Goal: Check status: Check status

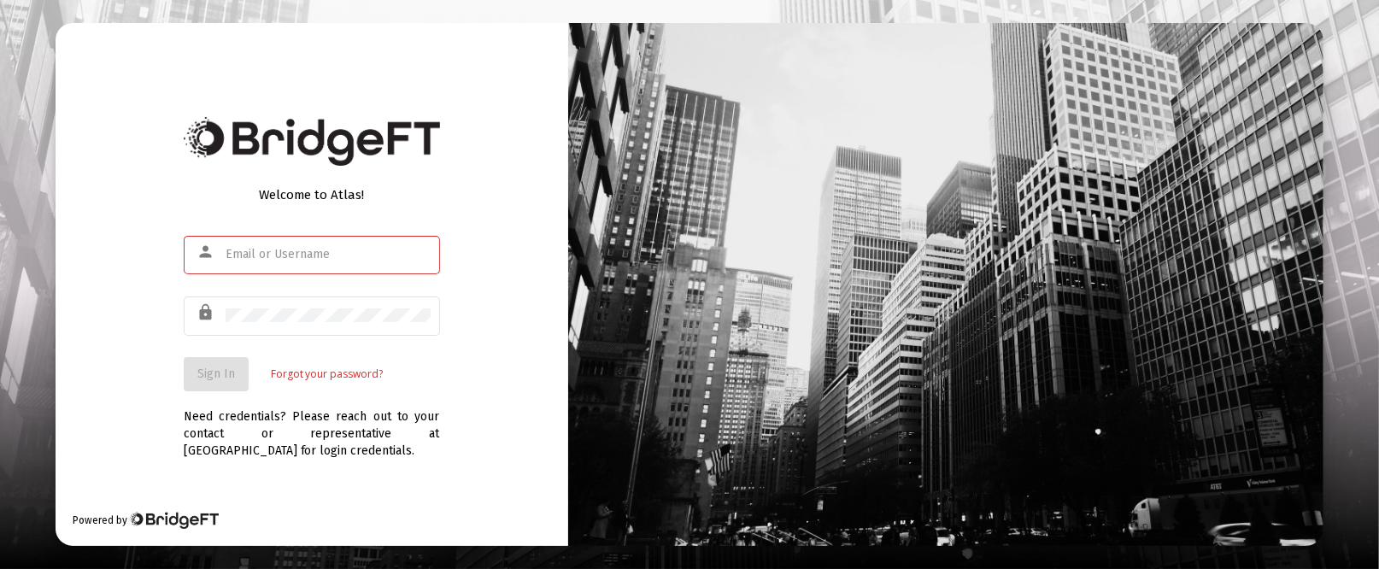
type input "[PERSON_NAME][EMAIL_ADDRESS][DOMAIN_NAME]"
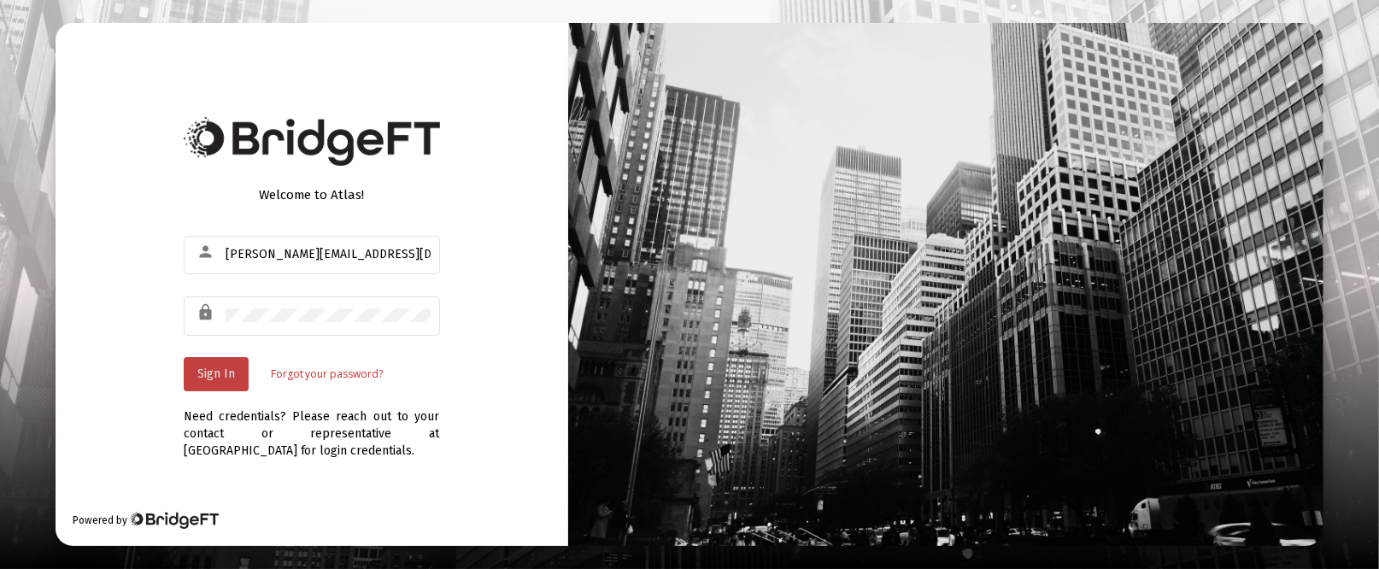
click at [224, 381] on button "Sign In" at bounding box center [216, 374] width 65 height 34
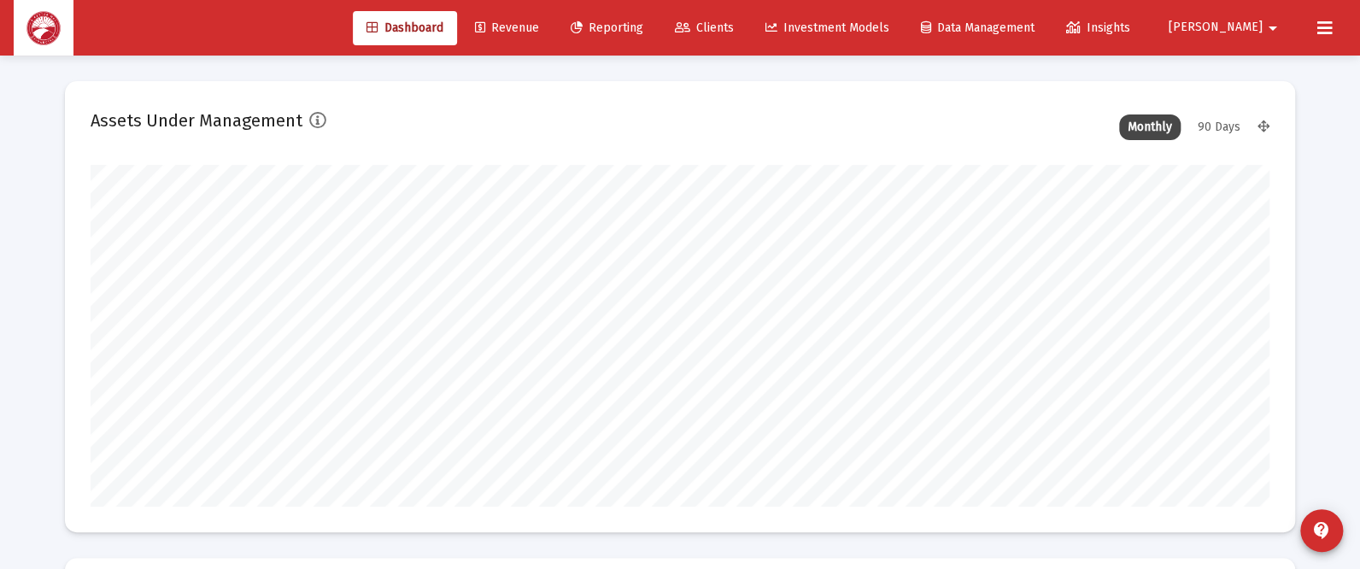
scroll to position [341, 1179]
click at [734, 26] on span "Clients" at bounding box center [704, 28] width 59 height 15
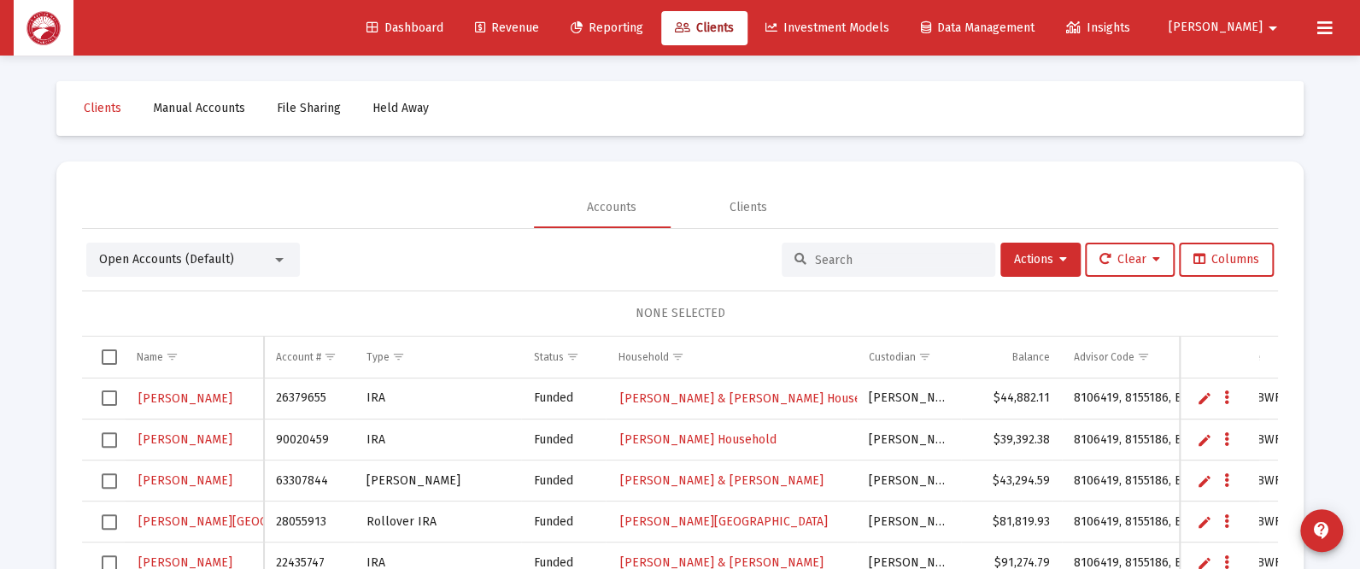
click at [818, 253] on input at bounding box center [898, 260] width 167 height 15
type input "[PERSON_NAME]"
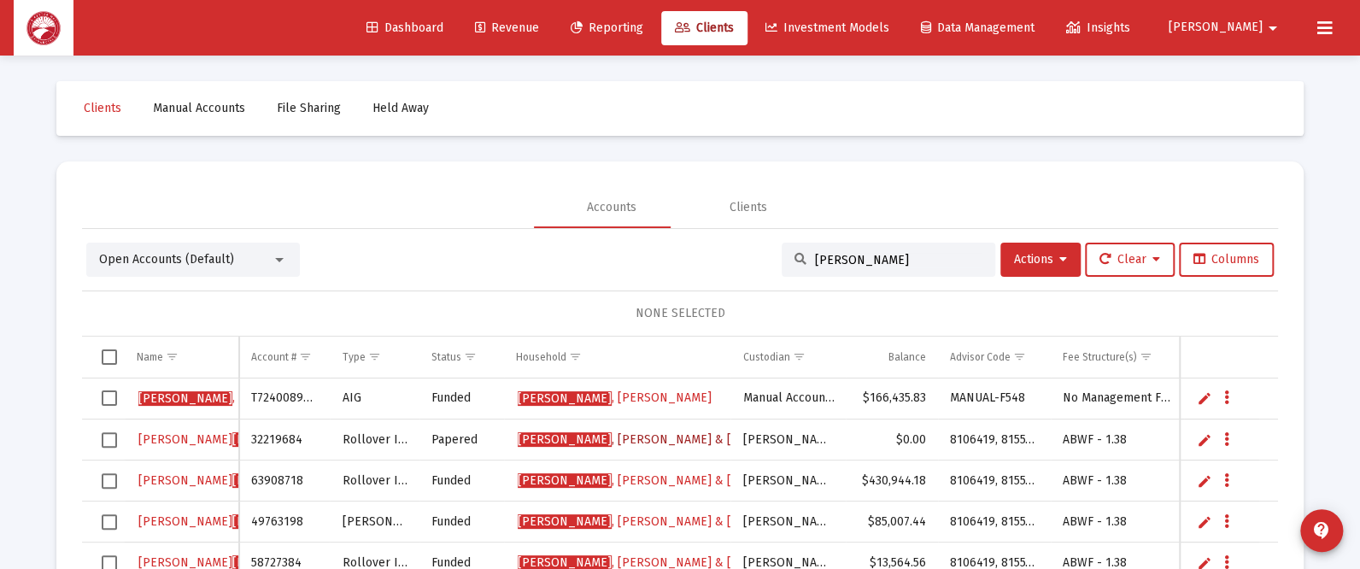
click at [676, 437] on span "[PERSON_NAME] & [PERSON_NAME] Household" at bounding box center [701, 439] width 366 height 15
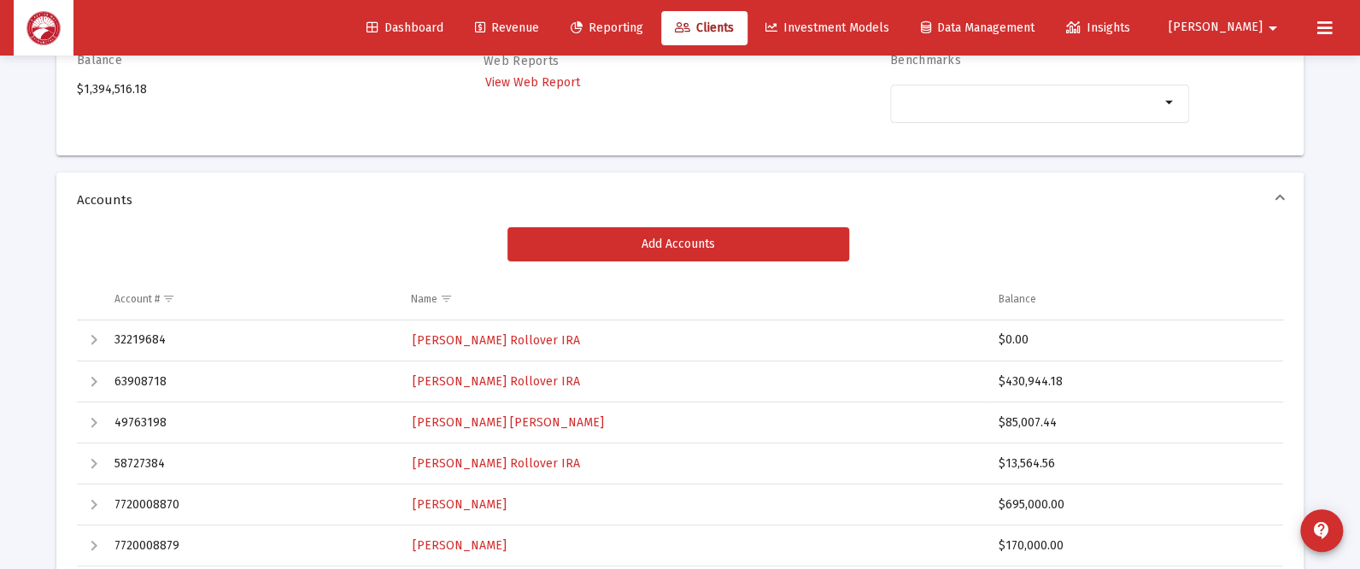
scroll to position [256, 0]
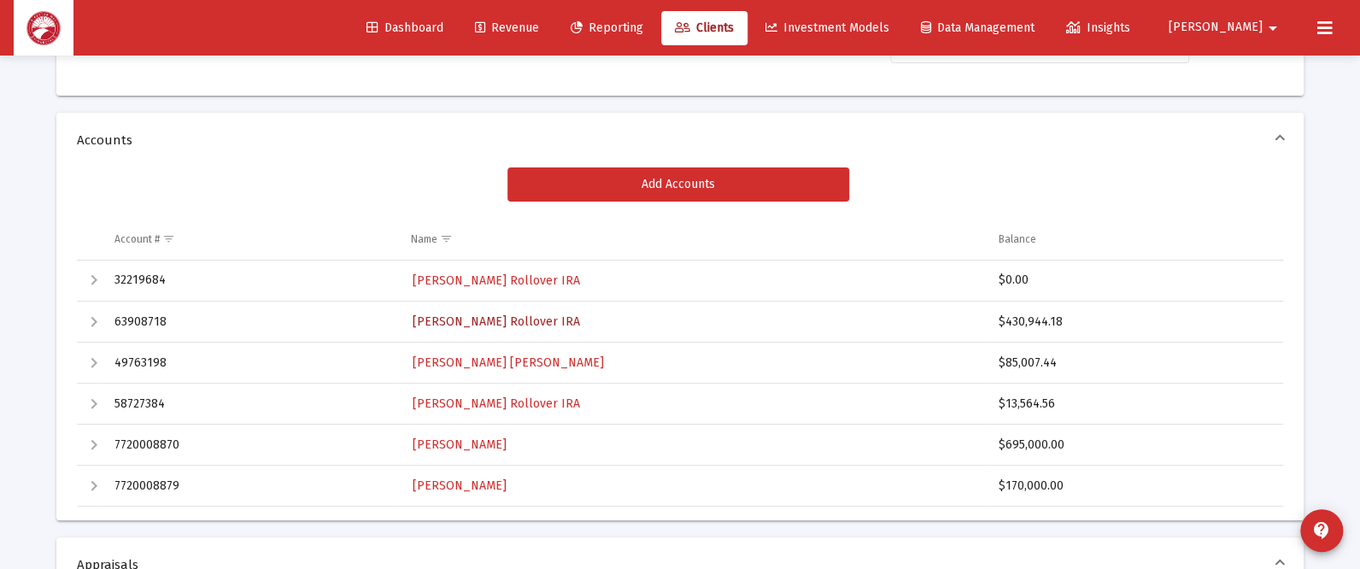
click at [527, 322] on span "[PERSON_NAME] Rollover IRA" at bounding box center [496, 321] width 167 height 15
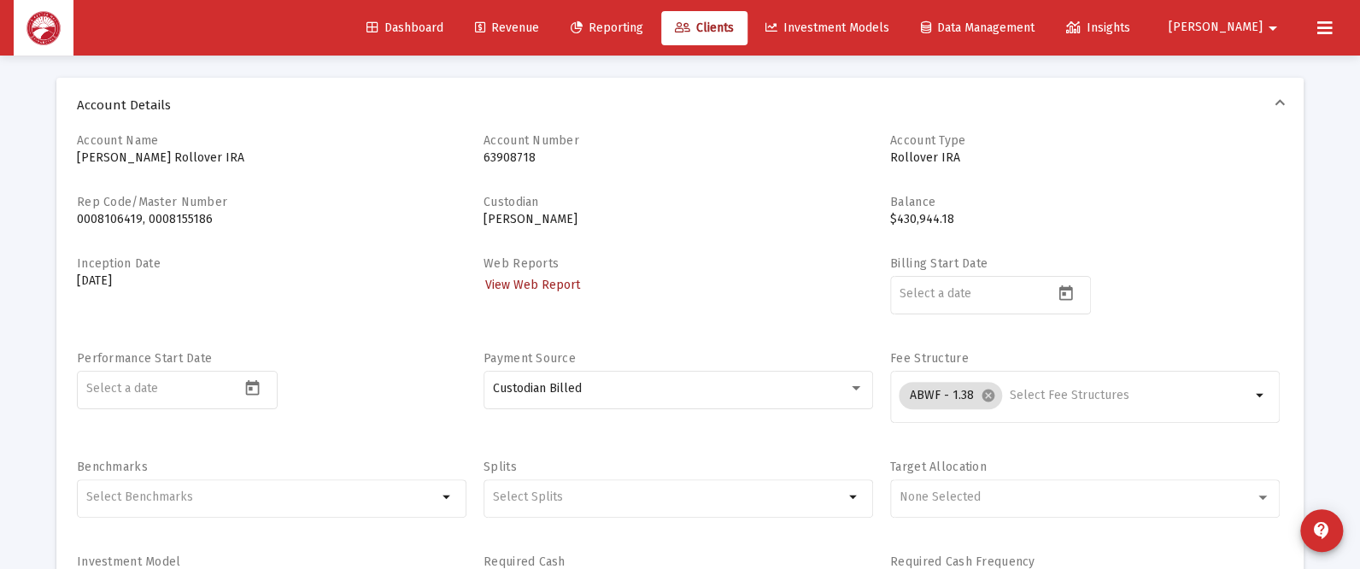
click at [530, 278] on span "View Web Report" at bounding box center [532, 285] width 95 height 15
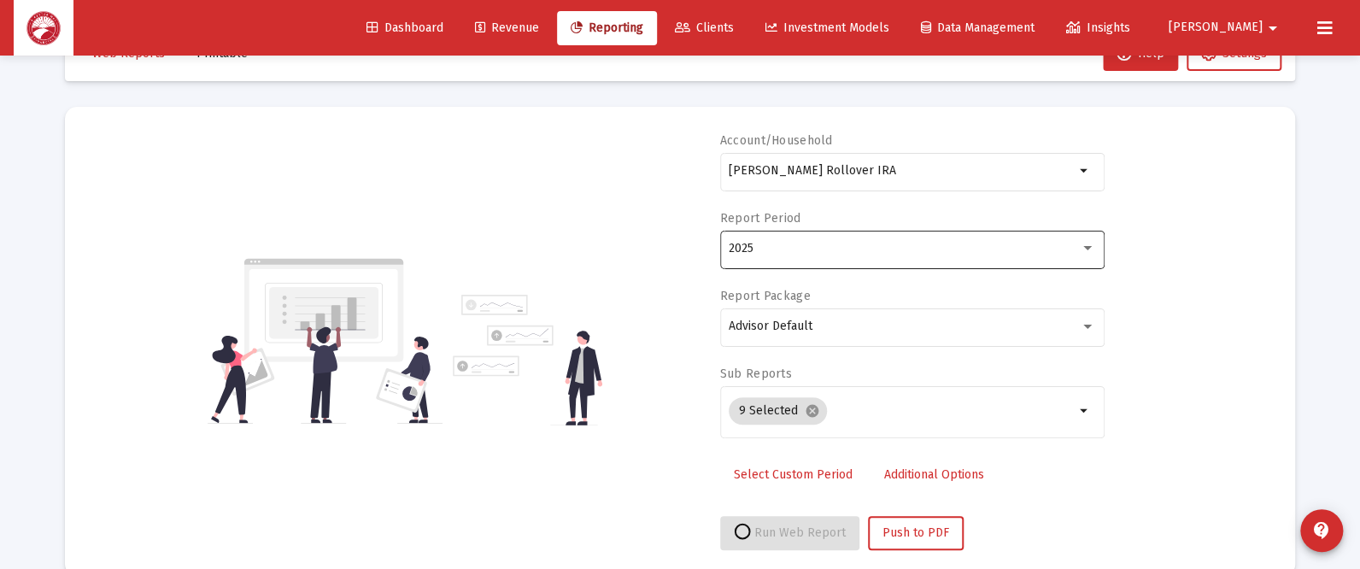
select select "View all"
click at [796, 251] on div "2025" at bounding box center [904, 249] width 351 height 14
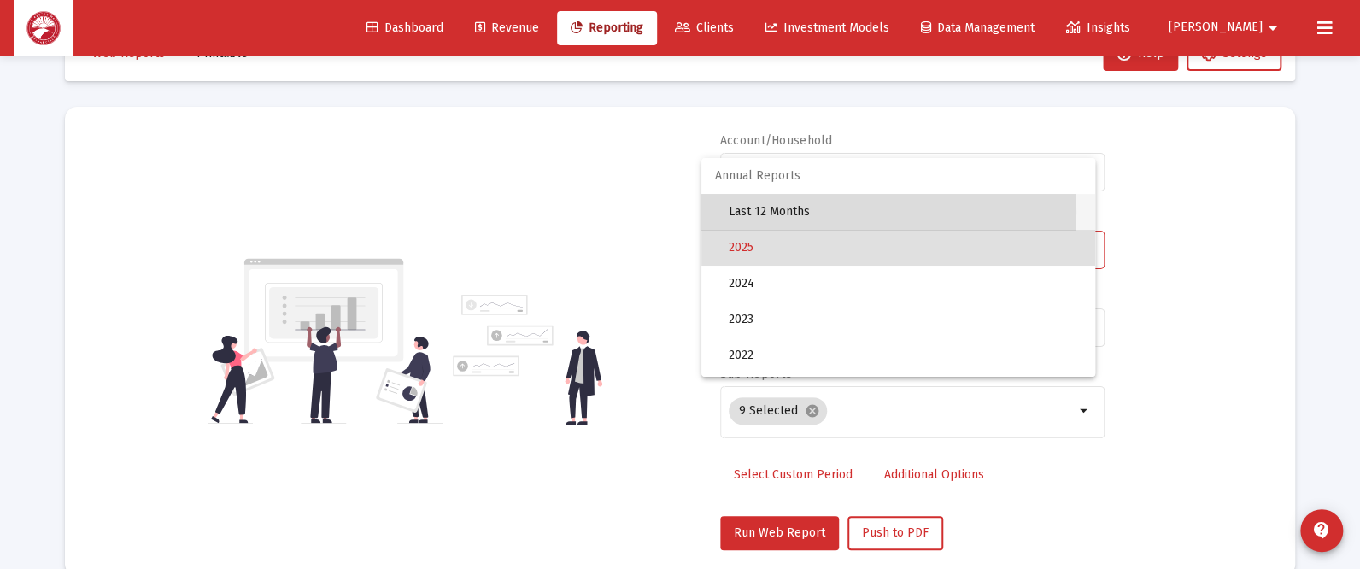
click at [807, 218] on span "Last 12 Months" at bounding box center [905, 212] width 353 height 36
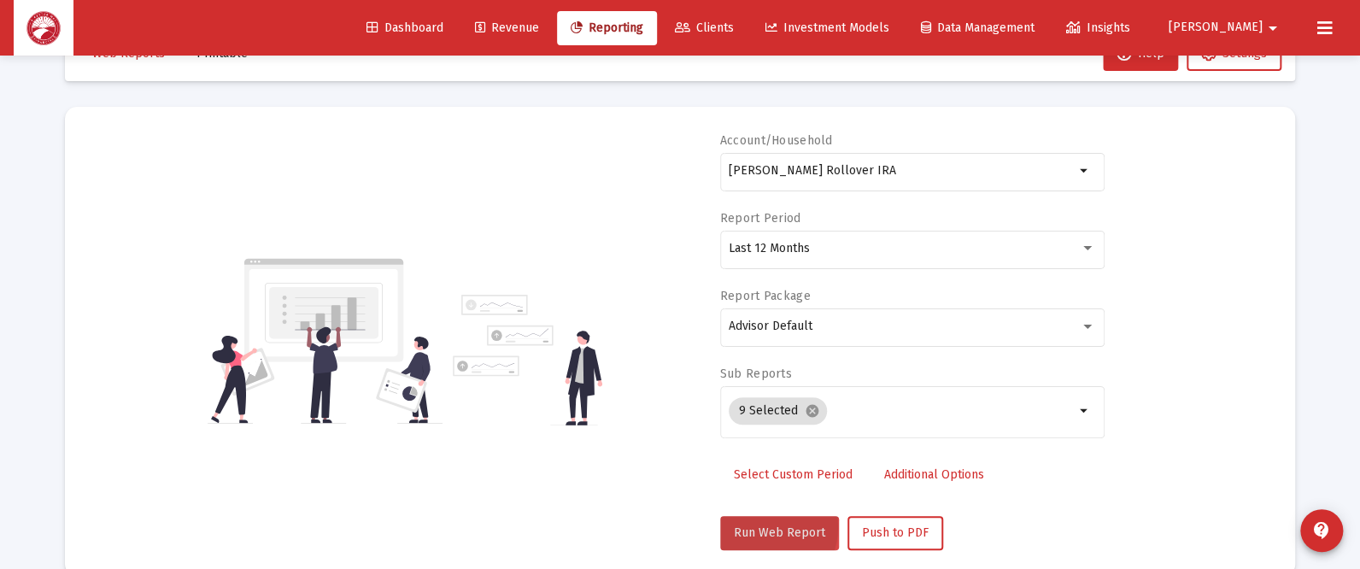
click at [763, 525] on span "Run Web Report" at bounding box center [779, 532] width 91 height 15
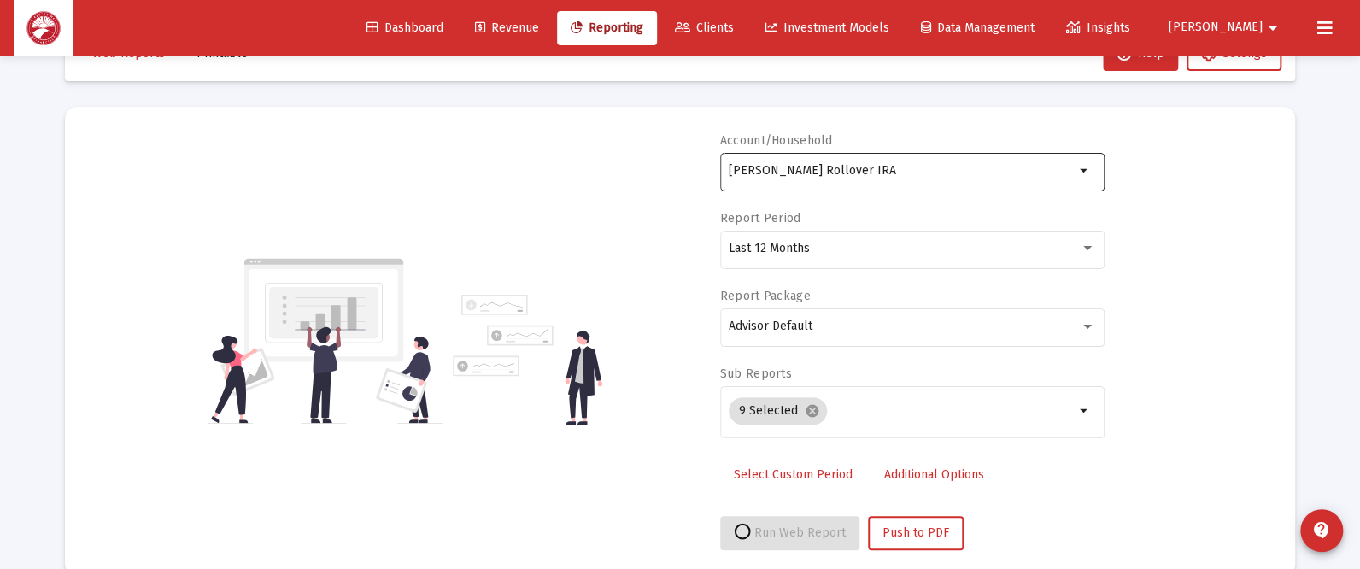
select select "View all"
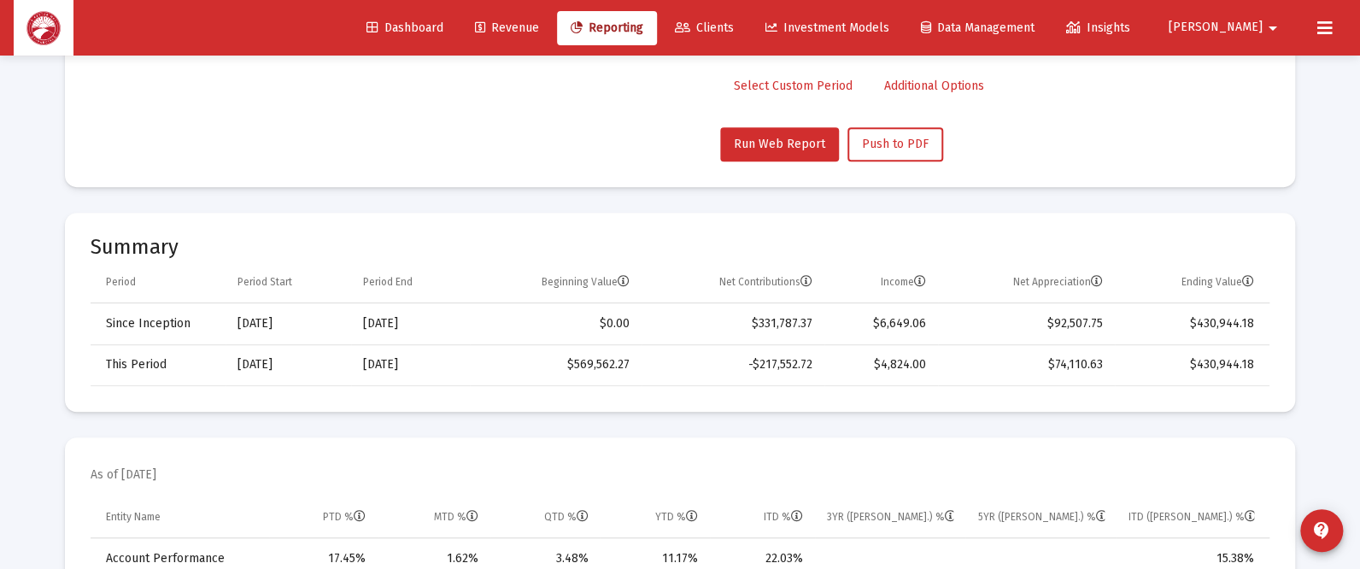
scroll to position [567, 0]
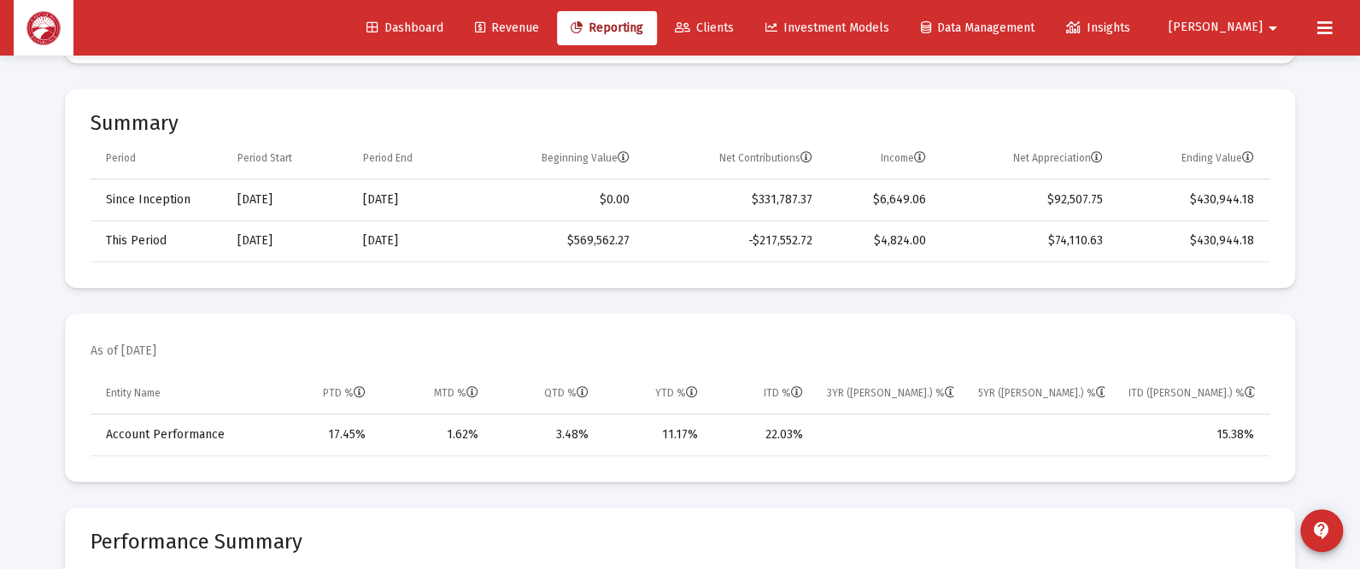
scroll to position [55, 0]
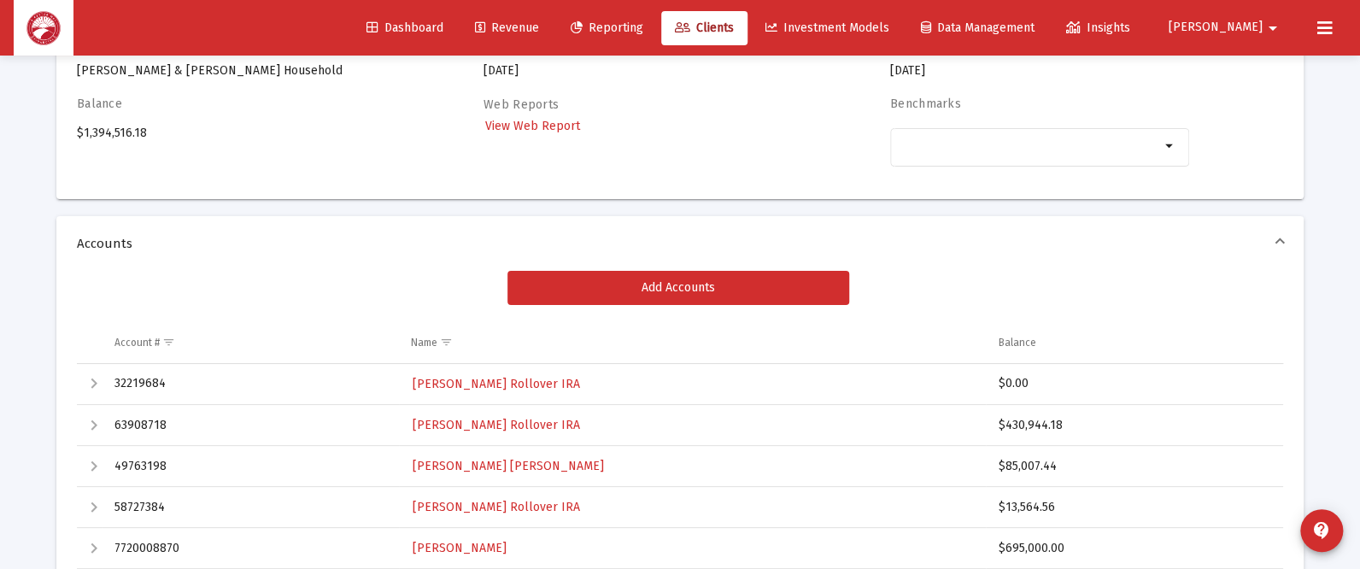
scroll to position [184, 0]
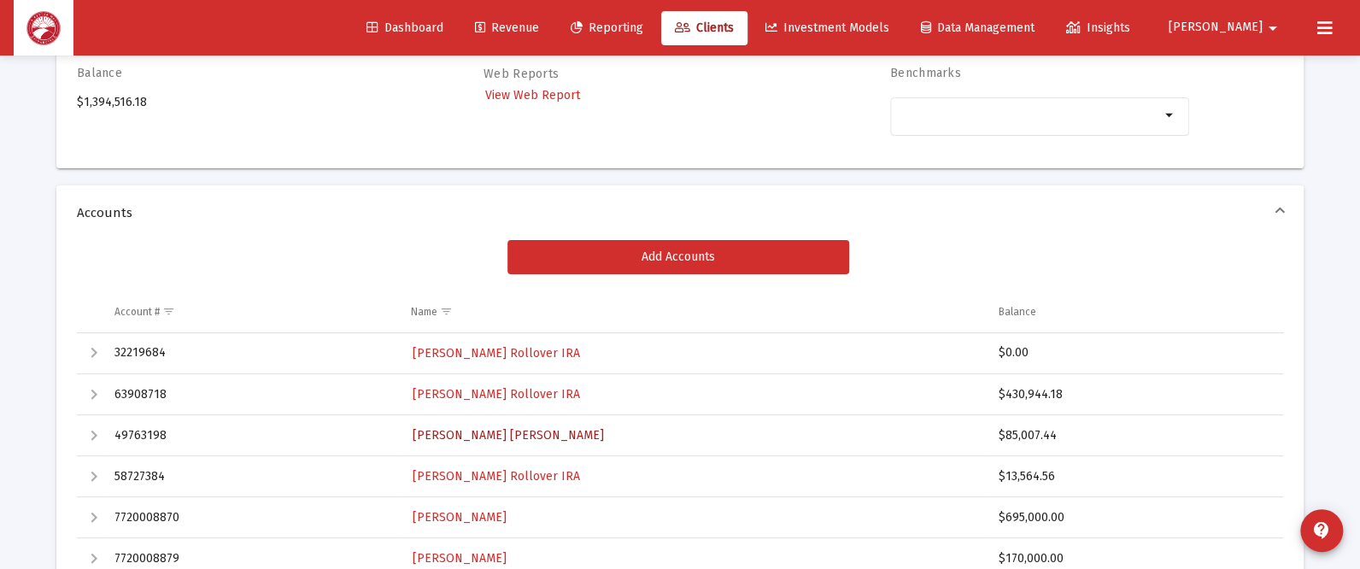
click at [519, 434] on span "[PERSON_NAME] [PERSON_NAME]" at bounding box center [508, 435] width 191 height 15
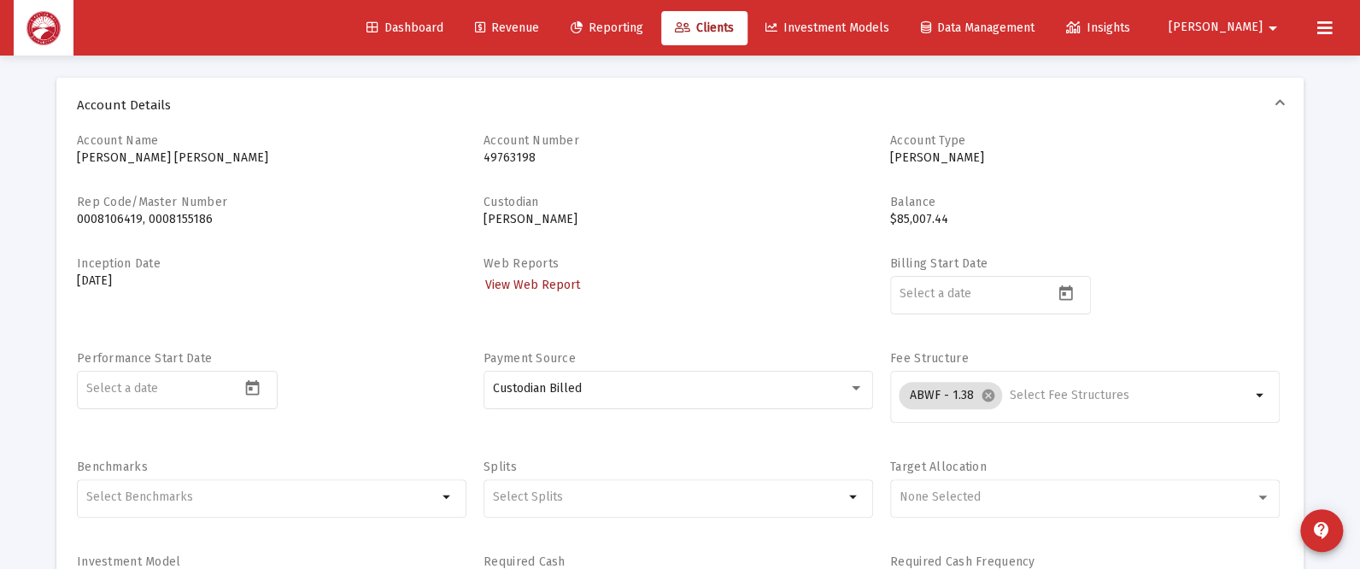
click at [528, 283] on span "View Web Report" at bounding box center [532, 285] width 95 height 15
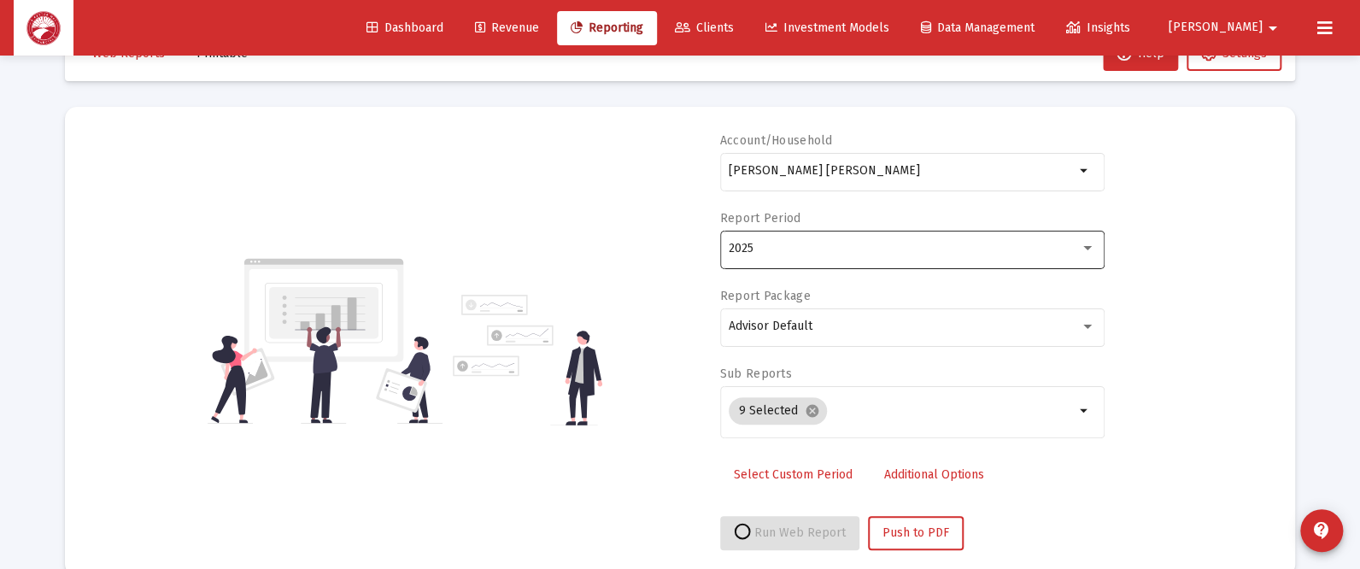
select select "View all"
click at [818, 247] on div "2025" at bounding box center [904, 249] width 351 height 14
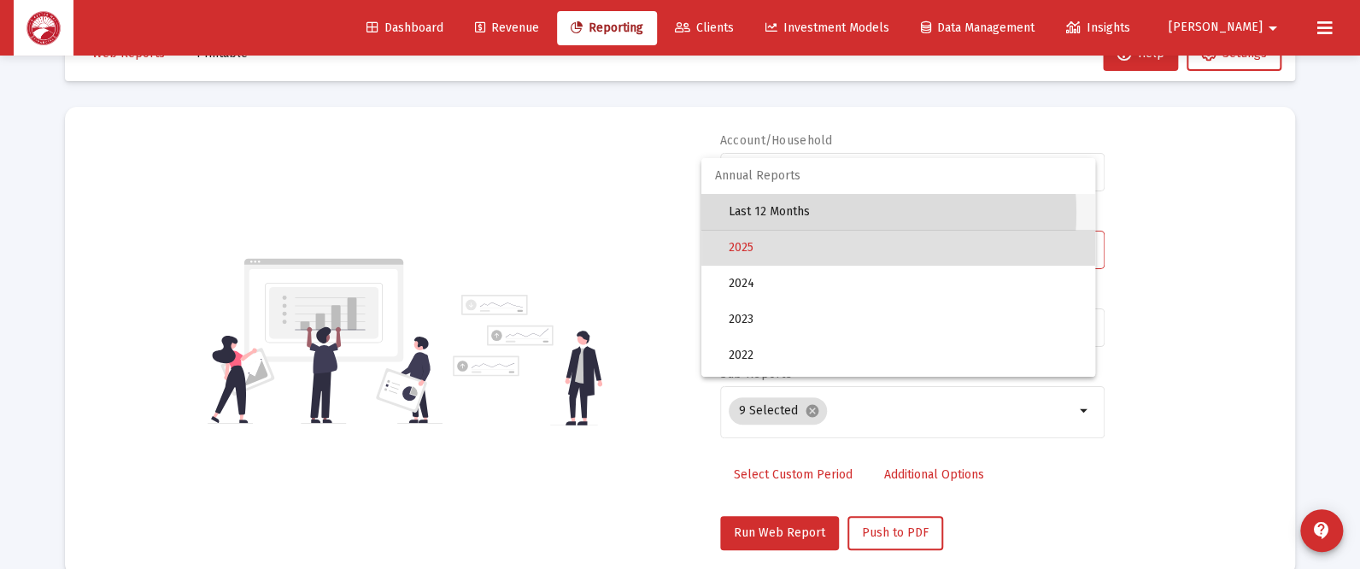
click at [835, 213] on span "Last 12 Months" at bounding box center [905, 212] width 353 height 36
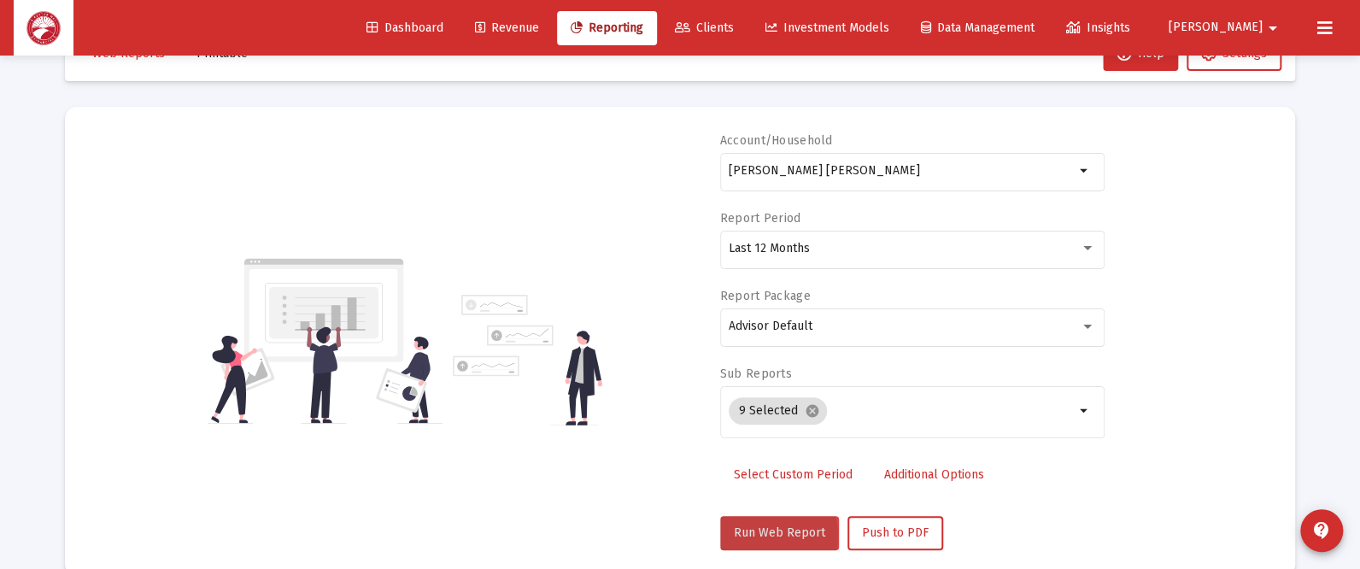
click at [771, 534] on span "Run Web Report" at bounding box center [779, 532] width 91 height 15
select select "View all"
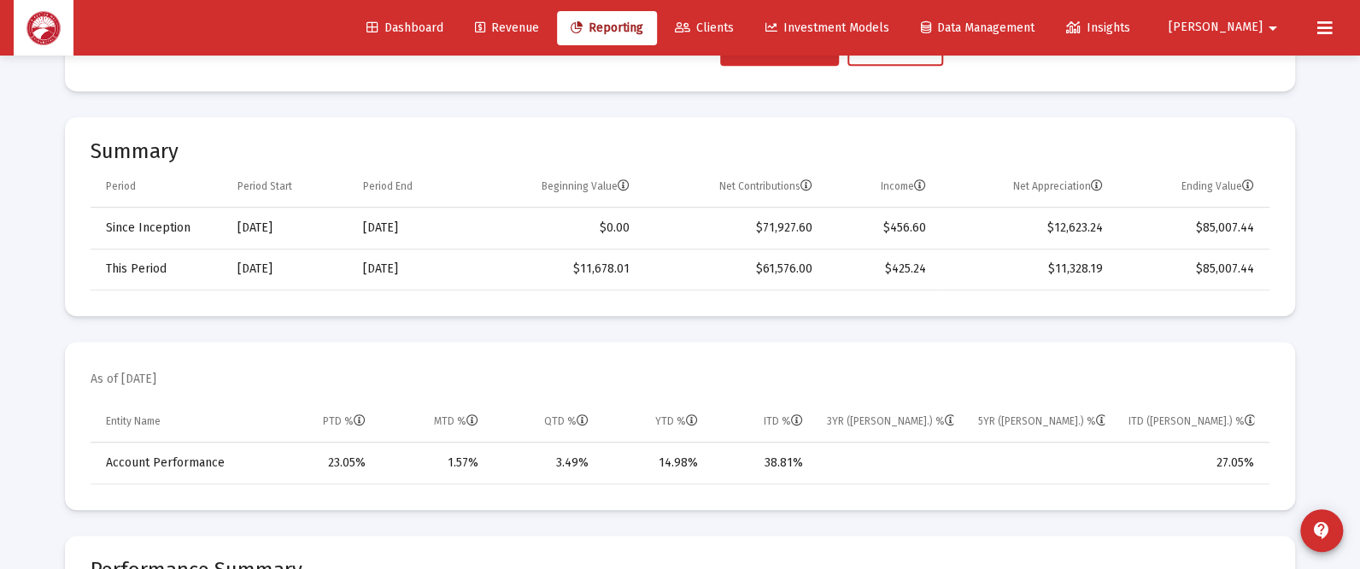
scroll to position [567, 0]
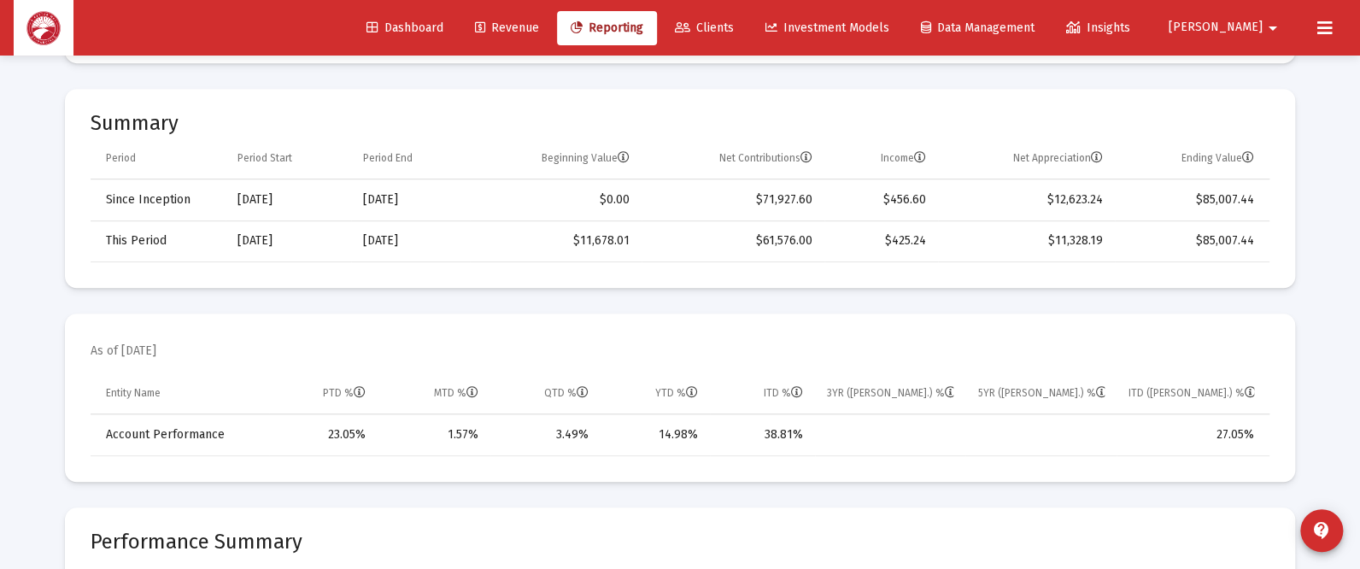
scroll to position [55, 0]
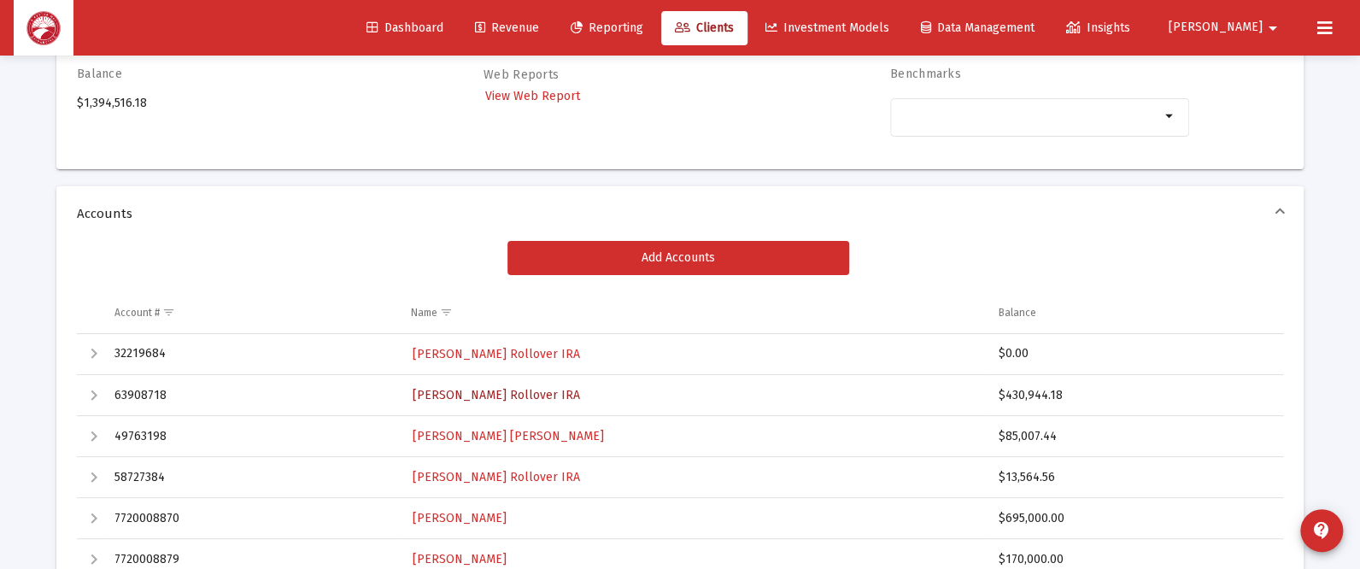
click at [507, 396] on span "[PERSON_NAME] Rollover IRA" at bounding box center [496, 395] width 167 height 15
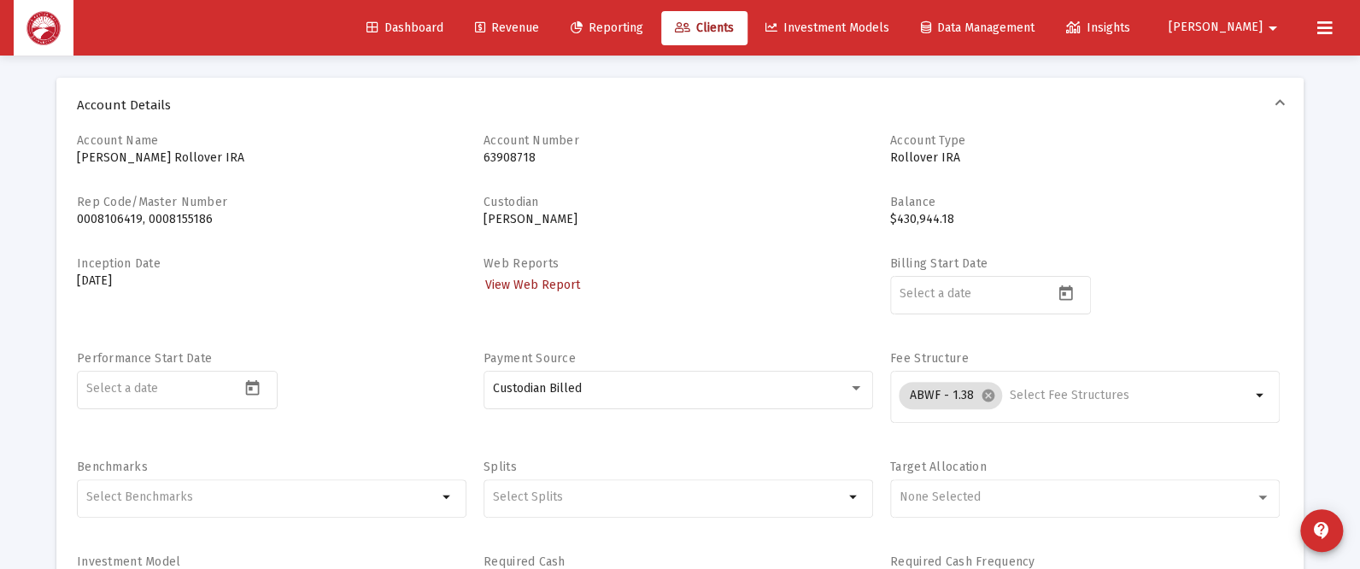
click at [530, 279] on span "View Web Report" at bounding box center [532, 285] width 95 height 15
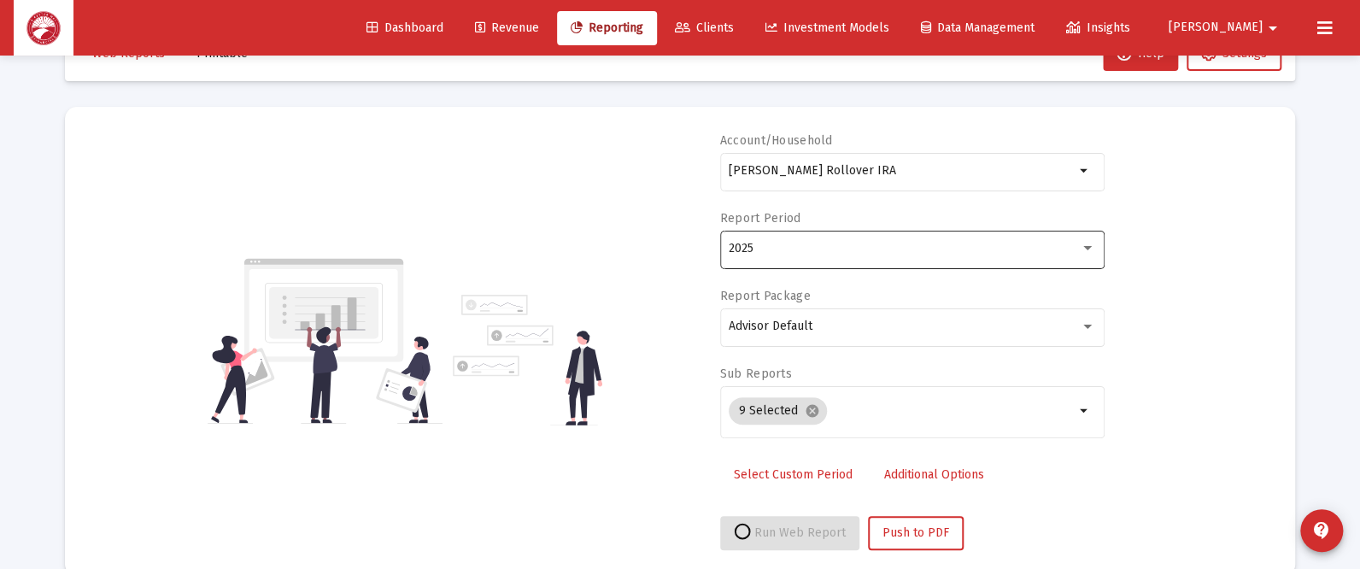
select select "View all"
click at [777, 251] on div "2025" at bounding box center [904, 249] width 351 height 14
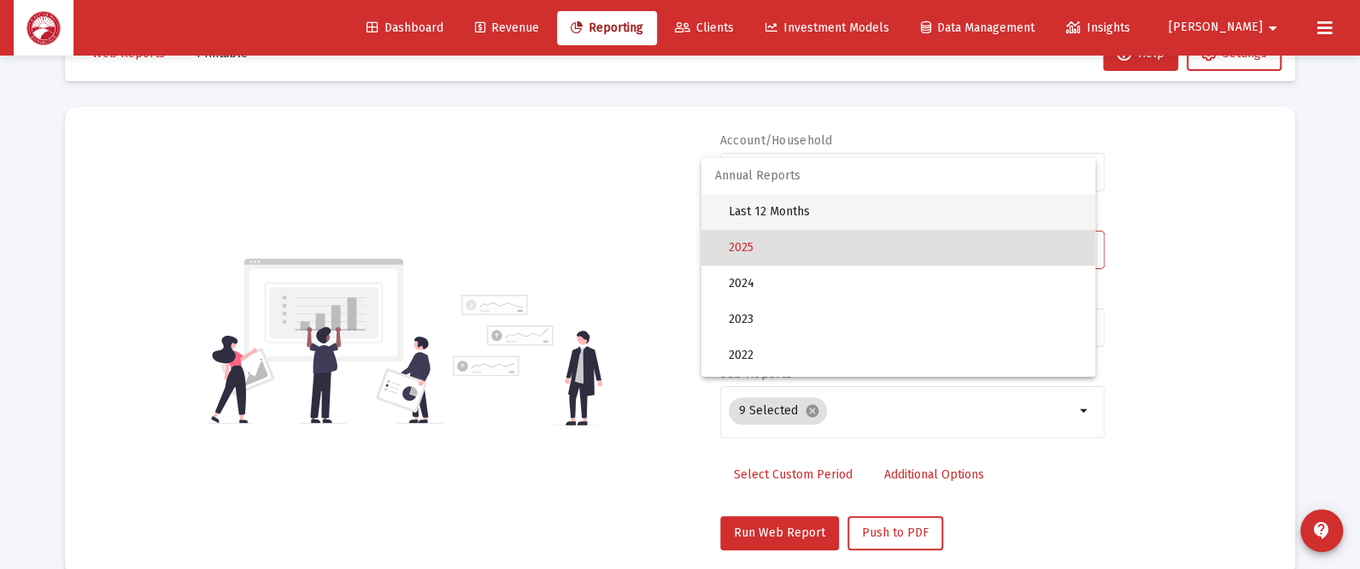
click at [795, 220] on span "Last 12 Months" at bounding box center [905, 212] width 353 height 36
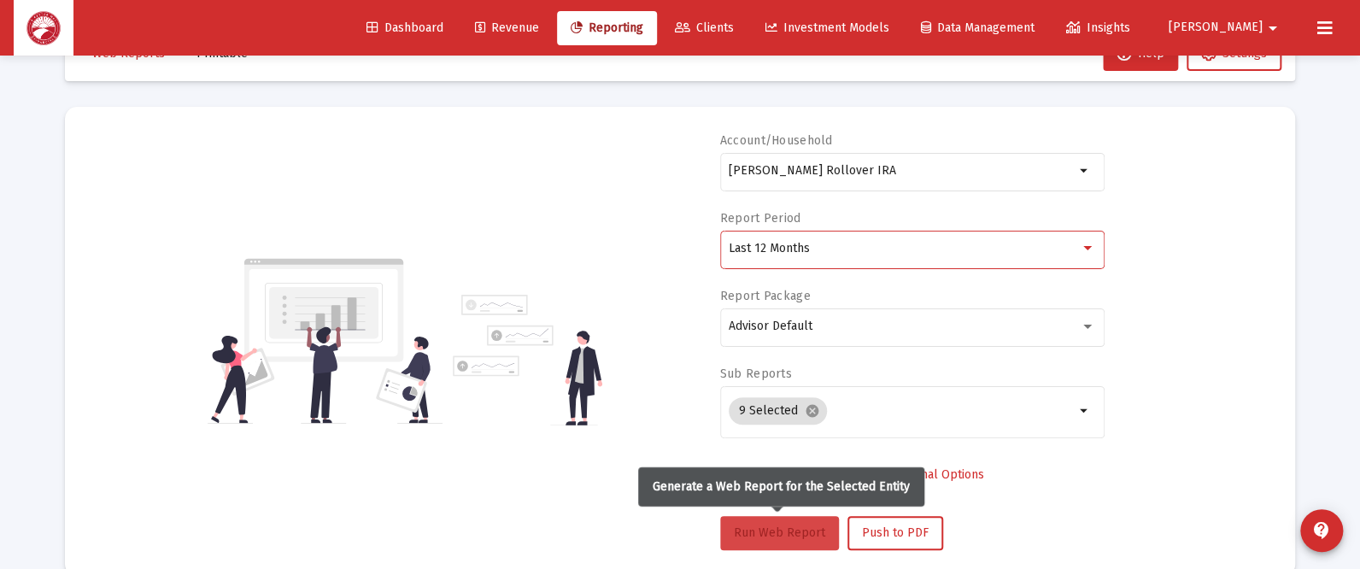
click at [774, 521] on button "Run Web Report" at bounding box center [779, 533] width 119 height 34
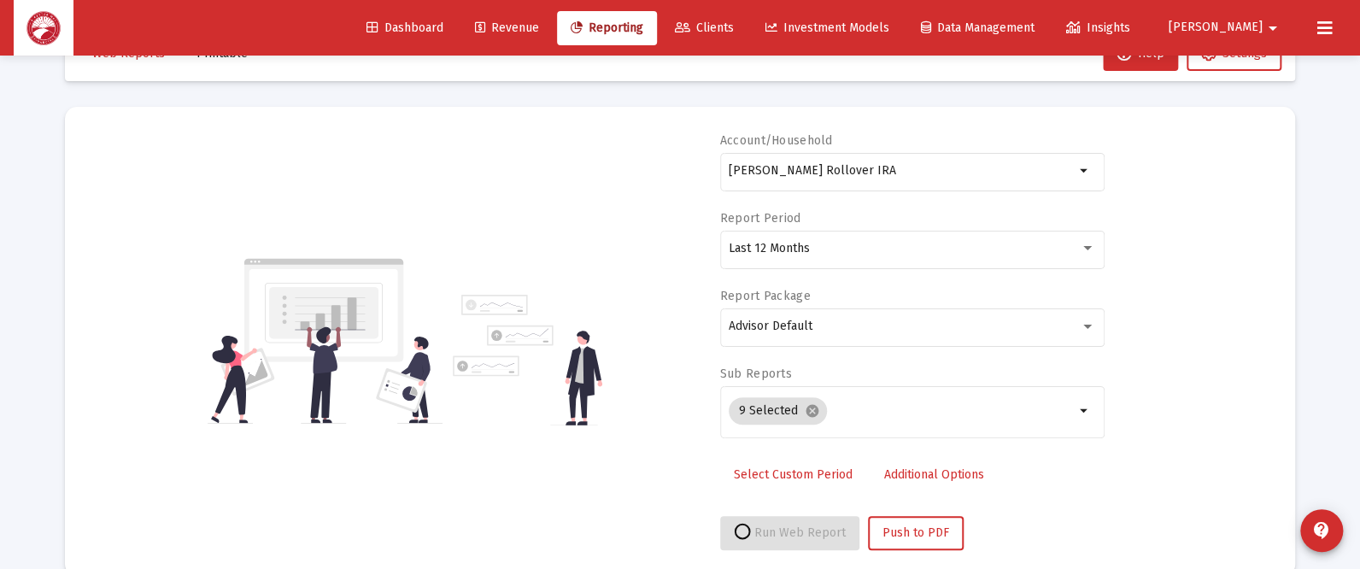
select select "View all"
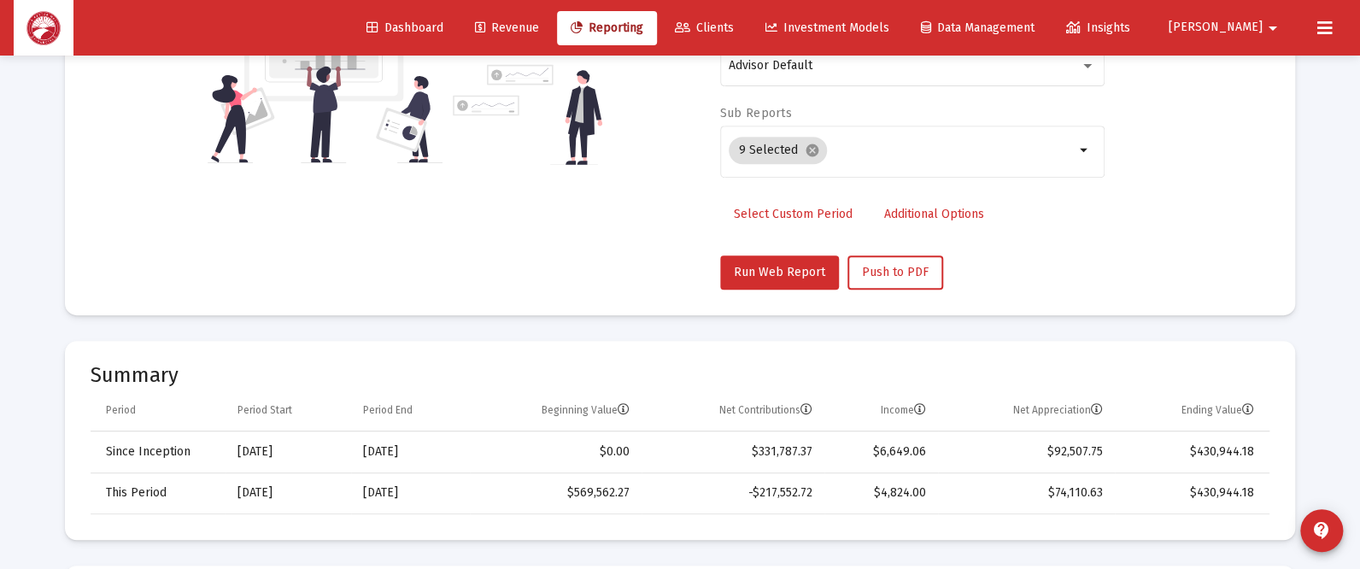
scroll to position [440, 0]
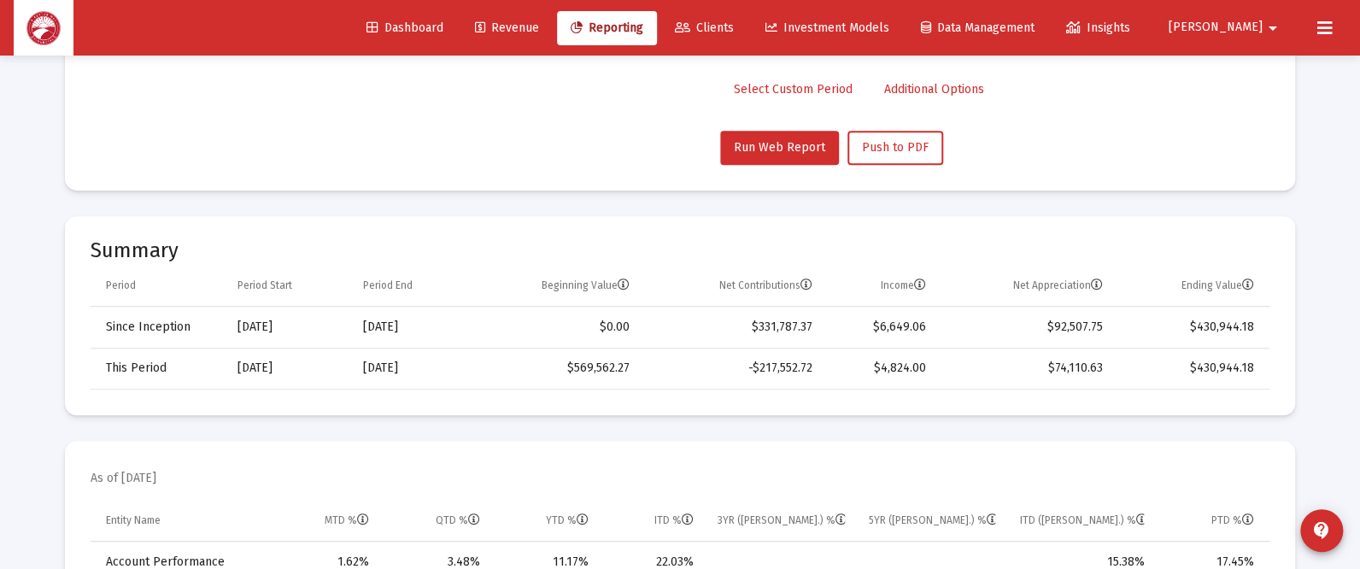
scroll to position [55, 0]
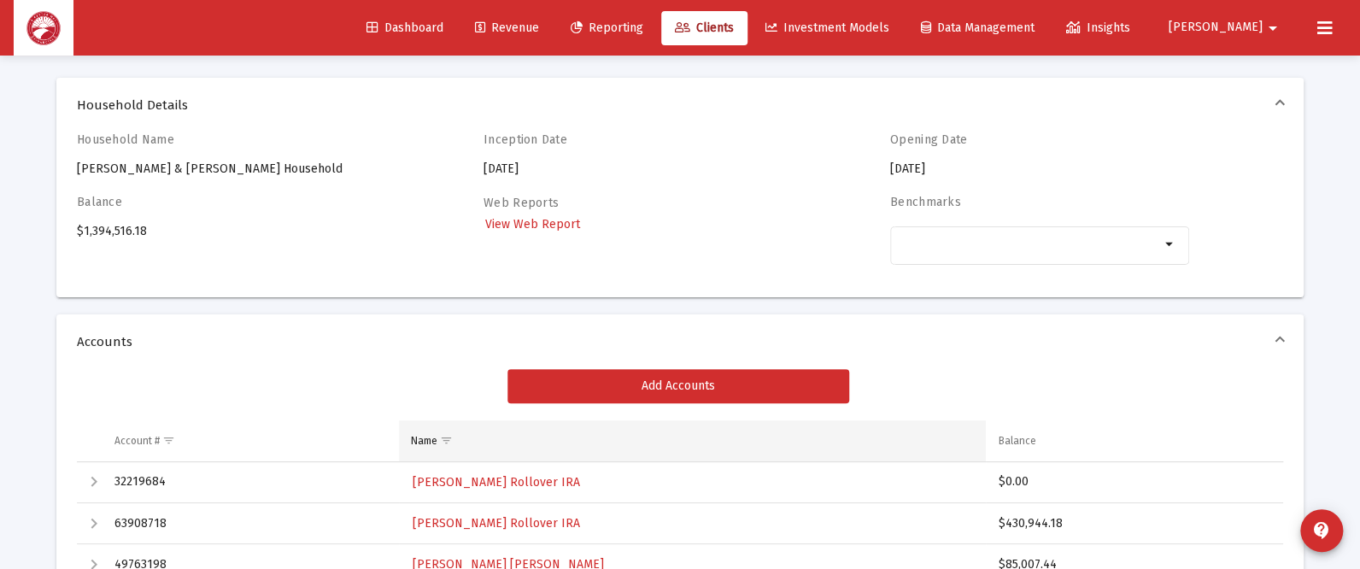
scroll to position [183, 0]
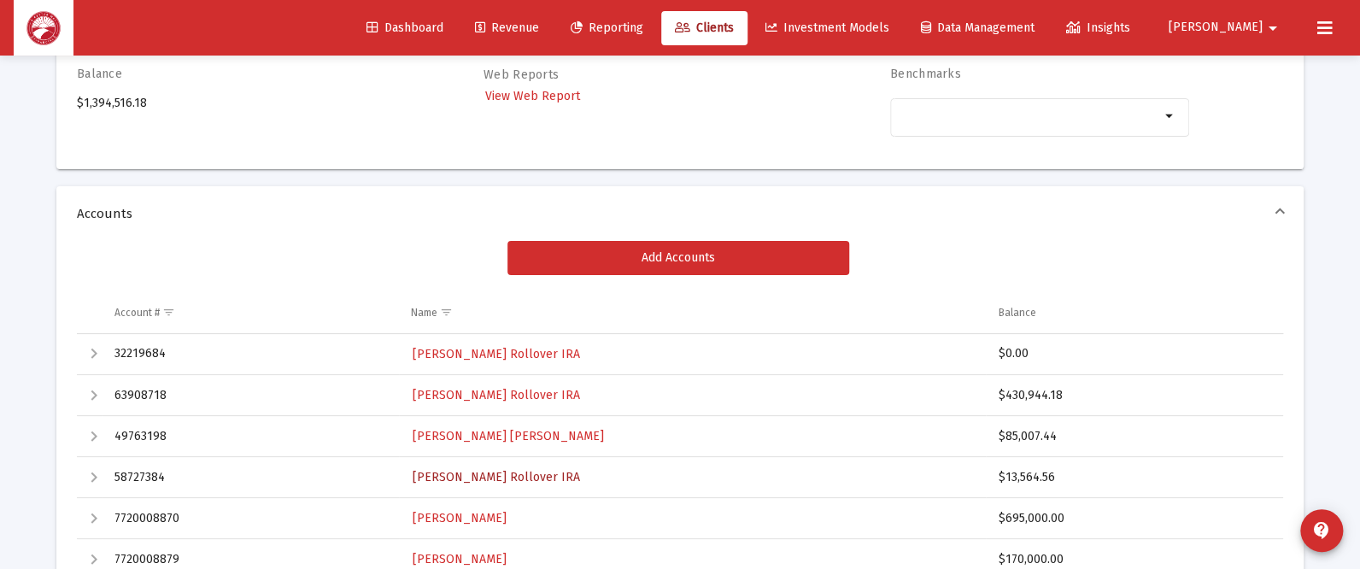
click at [496, 472] on span "[PERSON_NAME] Rollover IRA" at bounding box center [496, 477] width 167 height 15
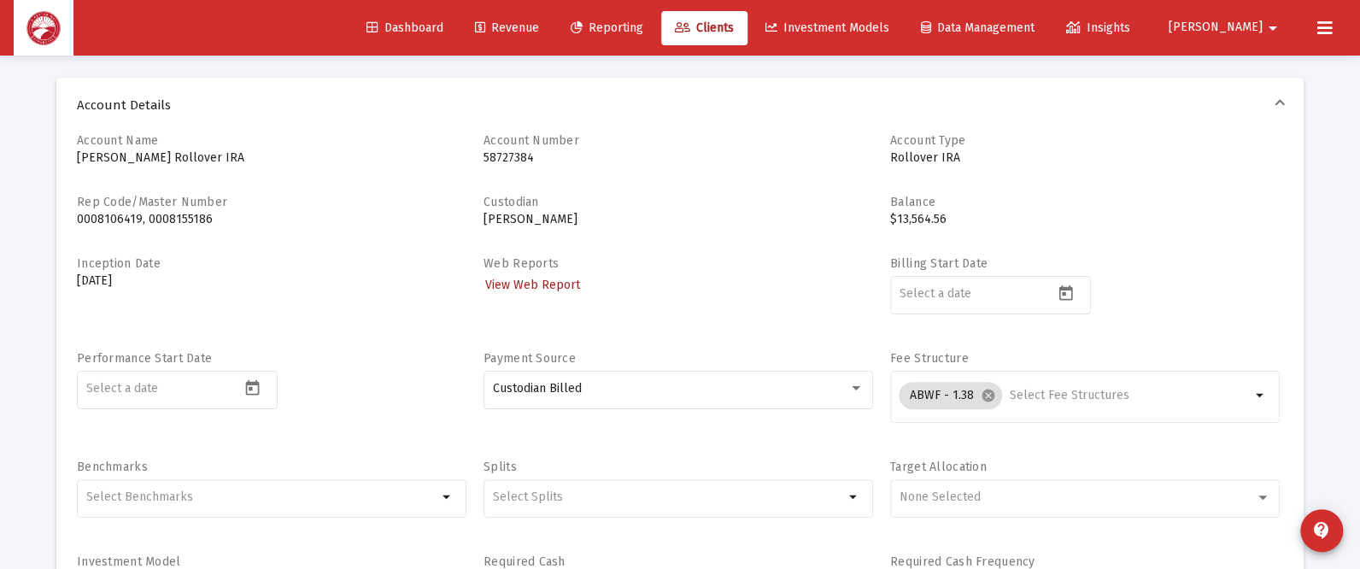
click at [552, 279] on span "View Web Report" at bounding box center [532, 285] width 95 height 15
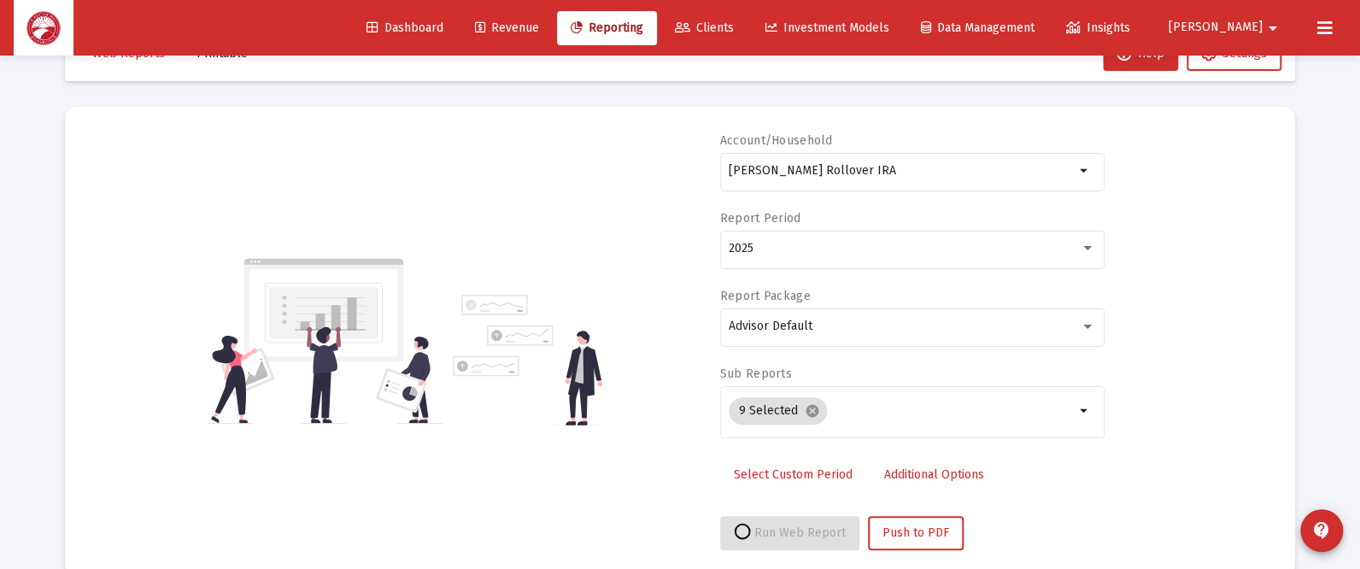
select select "View all"
click at [814, 249] on div "2025" at bounding box center [904, 249] width 351 height 14
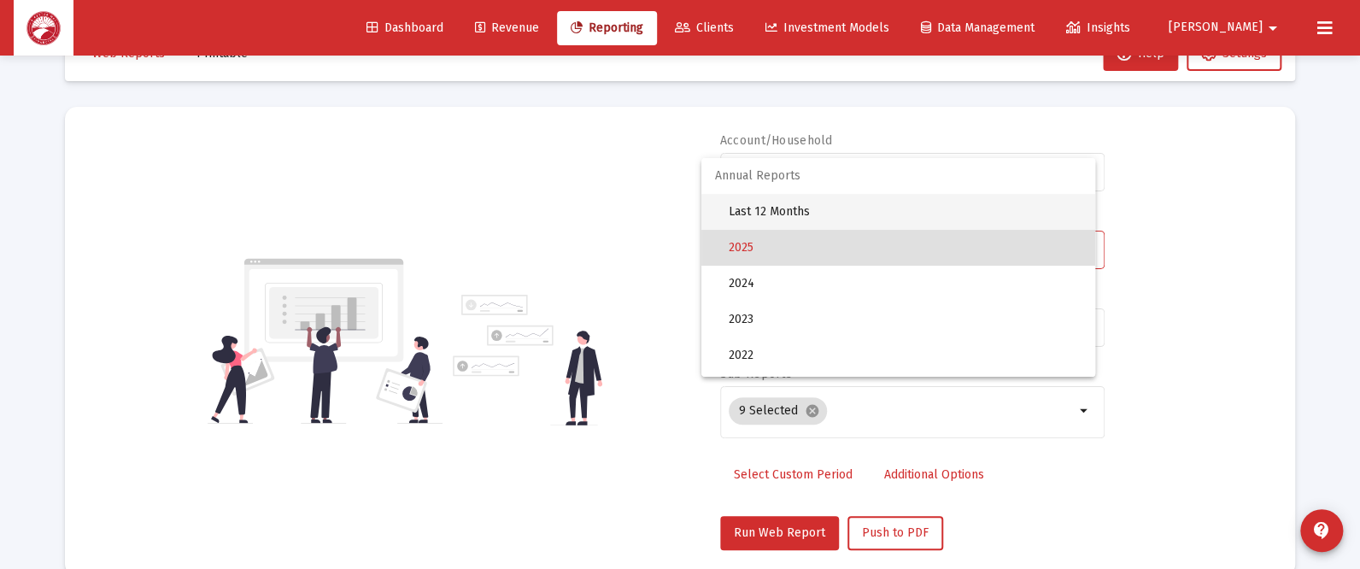
click at [830, 225] on span "Last 12 Months" at bounding box center [905, 212] width 353 height 36
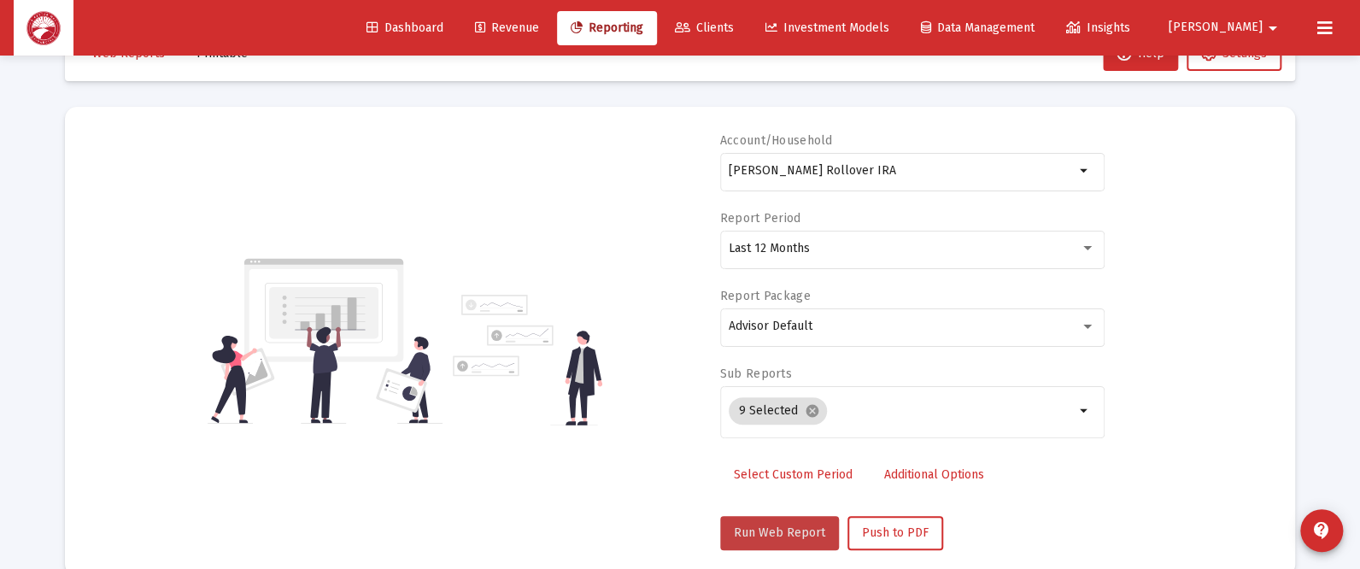
click at [785, 520] on button "Run Web Report" at bounding box center [779, 533] width 119 height 34
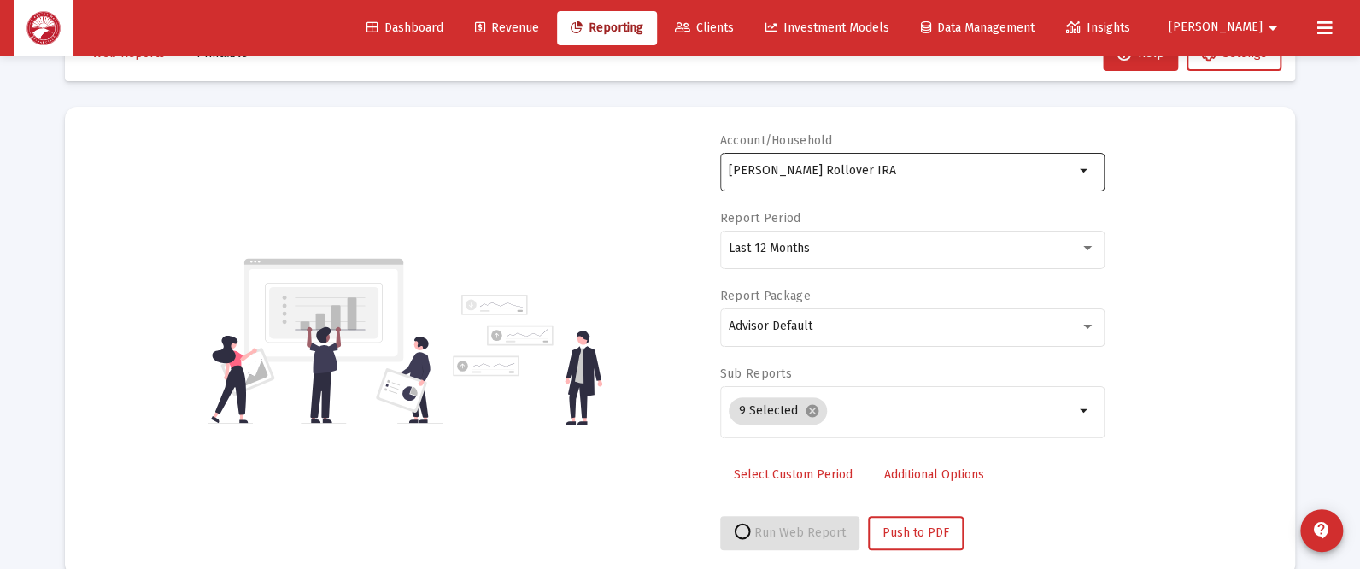
select select "View all"
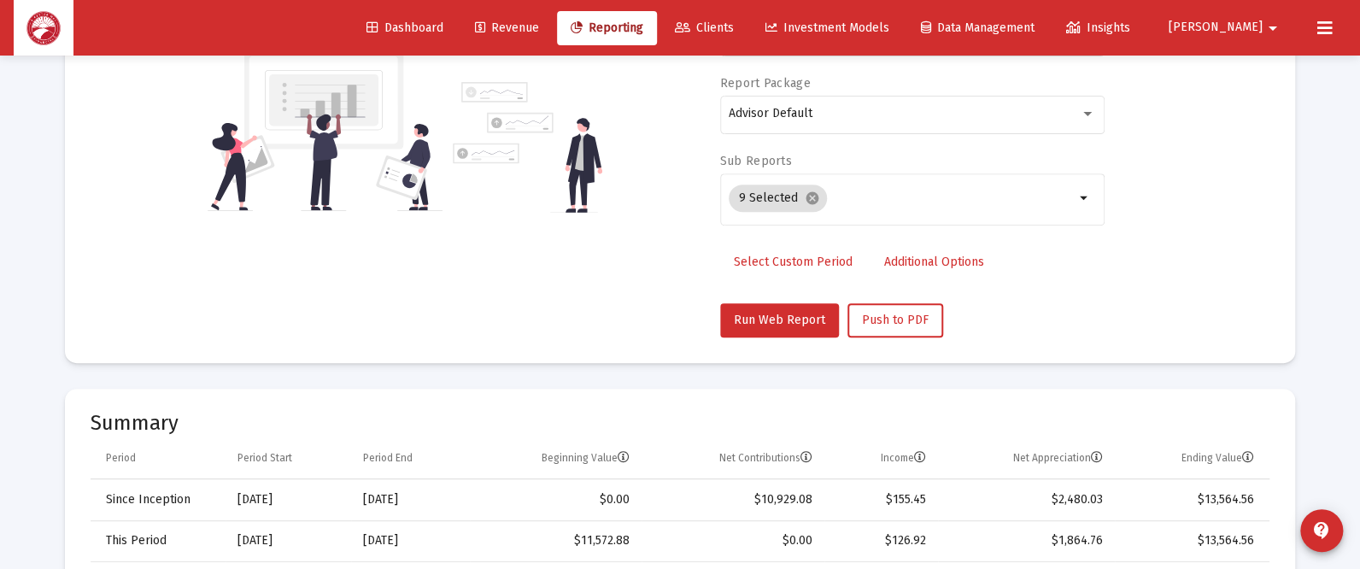
scroll to position [311, 0]
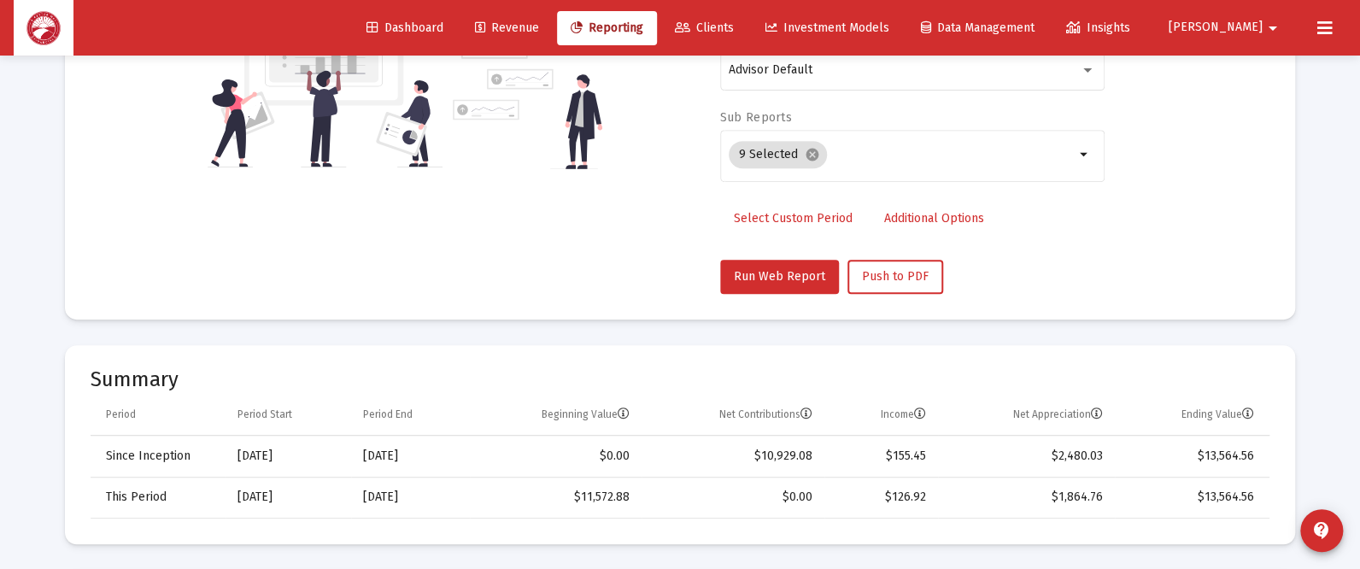
click at [1106, 267] on div "Account/Household [PERSON_NAME] Rollover IRA arrow_drop_down Report Period Last…" at bounding box center [680, 85] width 1179 height 418
